Goal: Entertainment & Leisure: Consume media (video, audio)

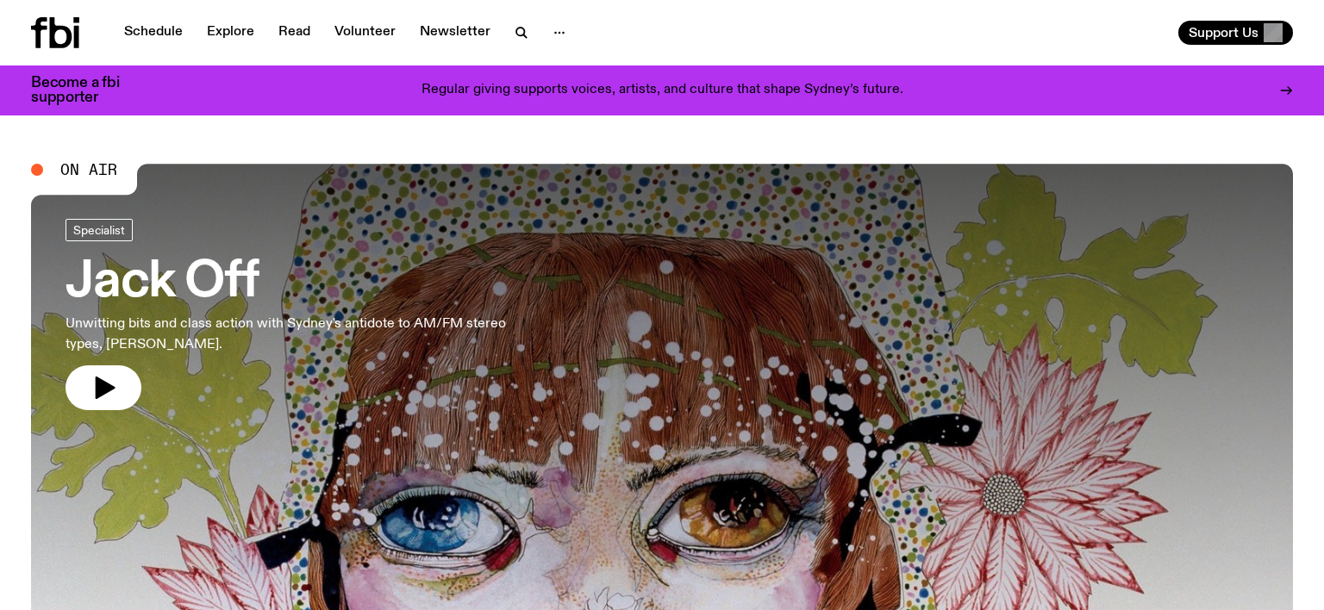
click at [227, 293] on h3 "Jack Off" at bounding box center [286, 283] width 441 height 48
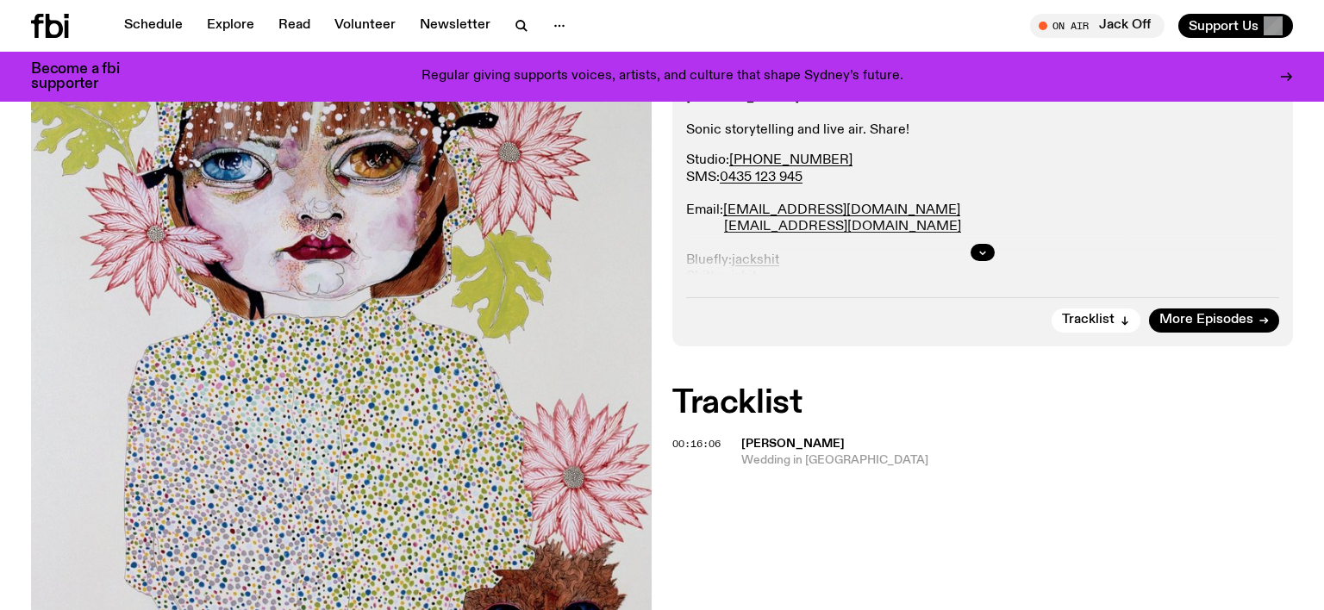
scroll to position [455, 0]
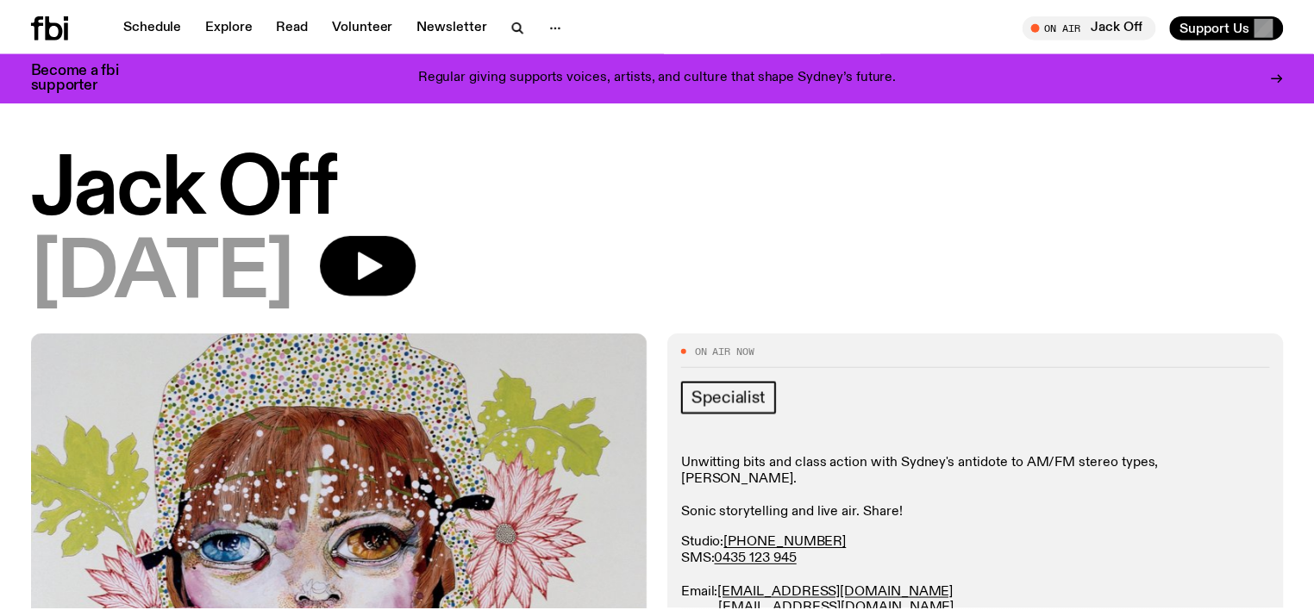
scroll to position [455, 0]
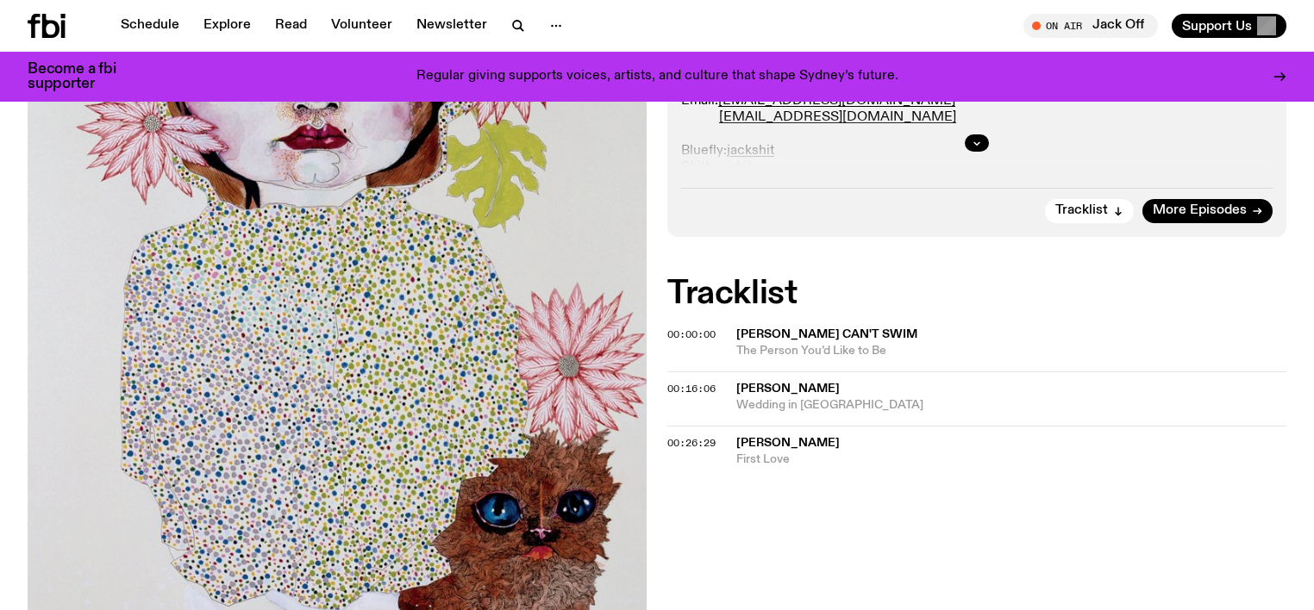
scroll to position [492, 0]
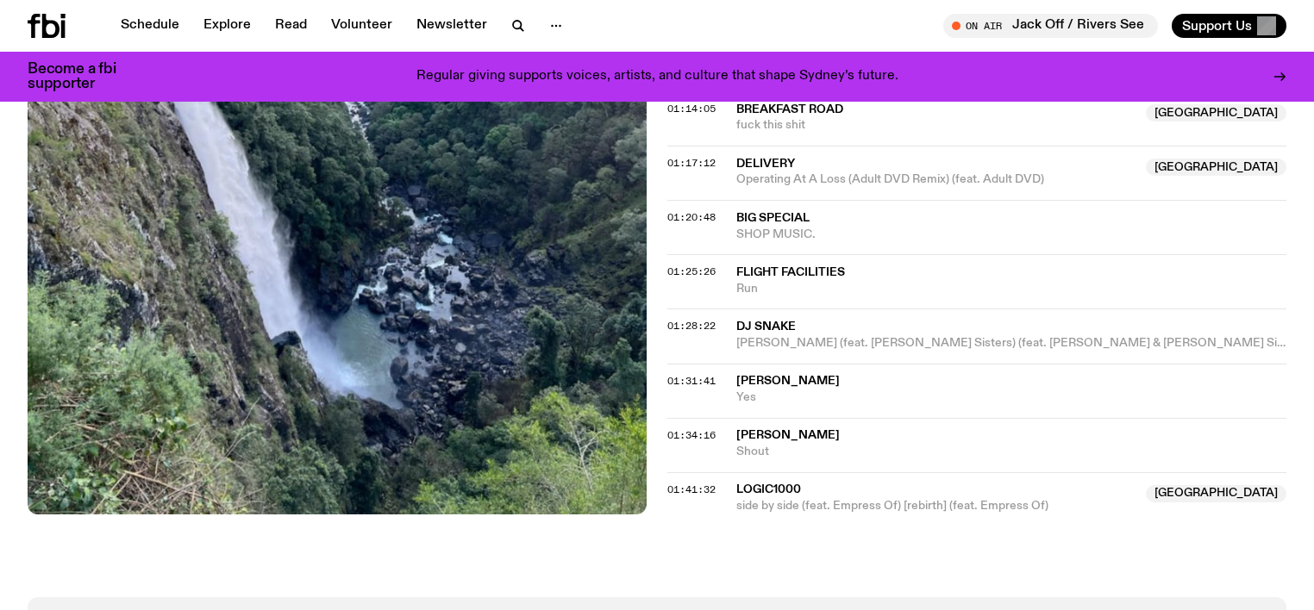
scroll to position [1555, 0]
